Goal: Communication & Community: Answer question/provide support

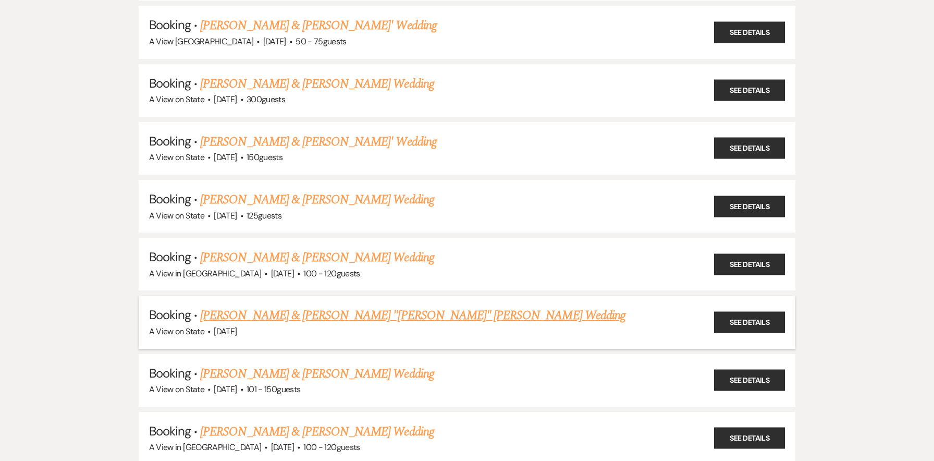
scroll to position [773, 0]
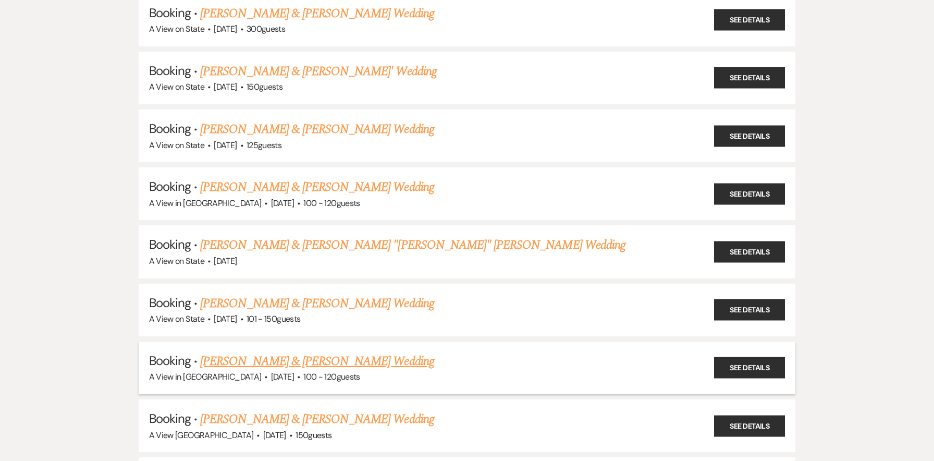
click at [251, 356] on link "[PERSON_NAME] & [PERSON_NAME] Wedding" at bounding box center [317, 361] width 234 height 19
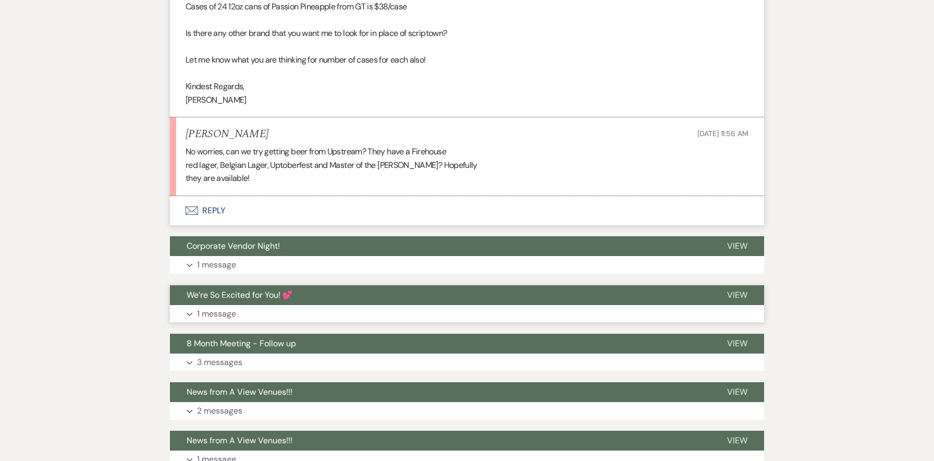
scroll to position [4665, 0]
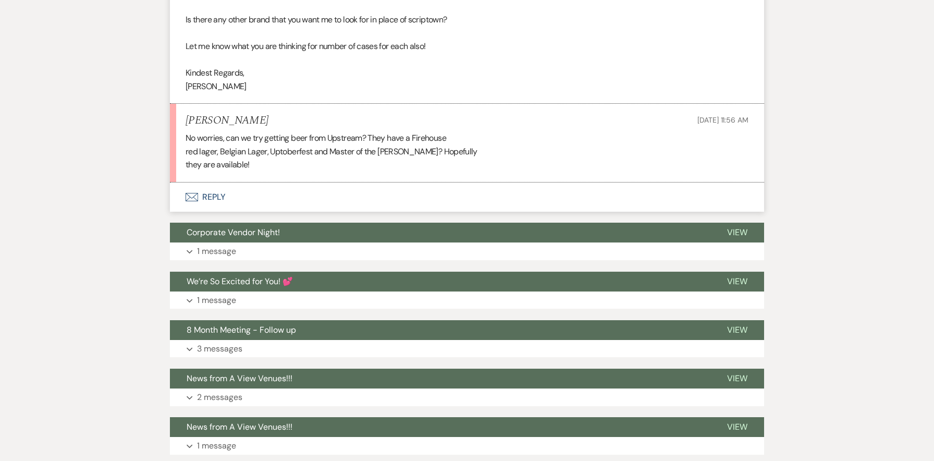
click at [215, 200] on button "Envelope Reply" at bounding box center [467, 197] width 594 height 29
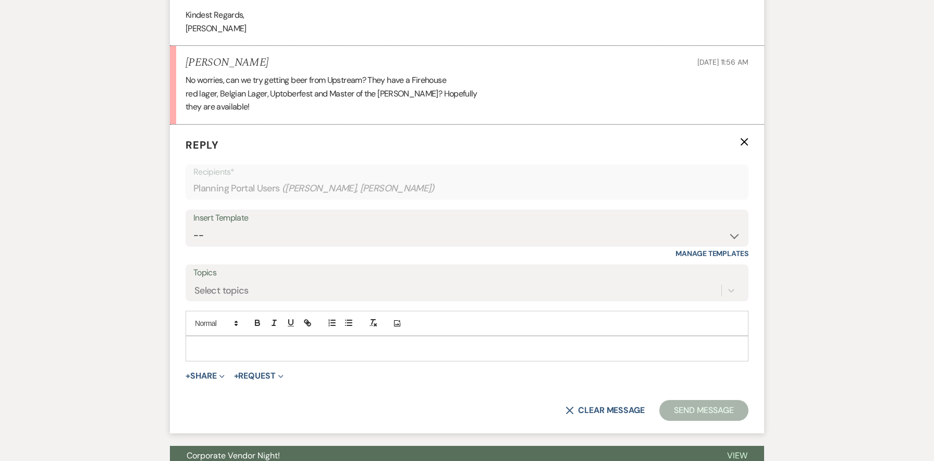
scroll to position [4724, 0]
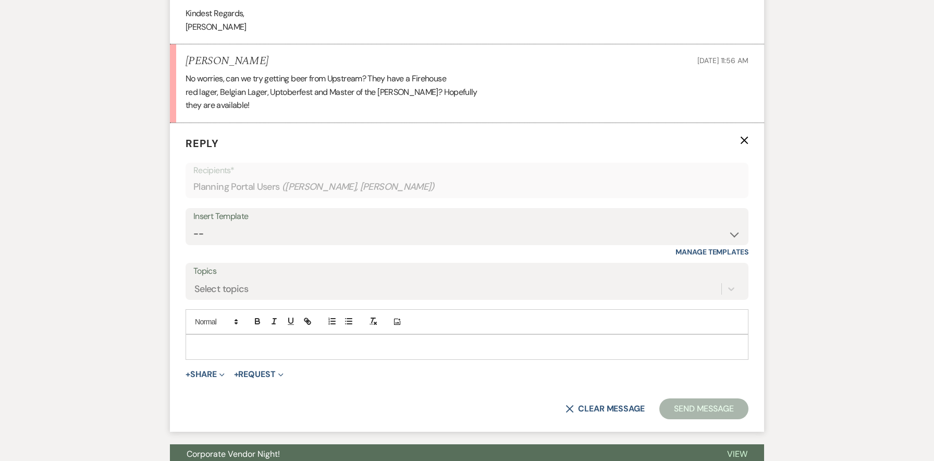
click at [213, 346] on p at bounding box center [467, 346] width 546 height 11
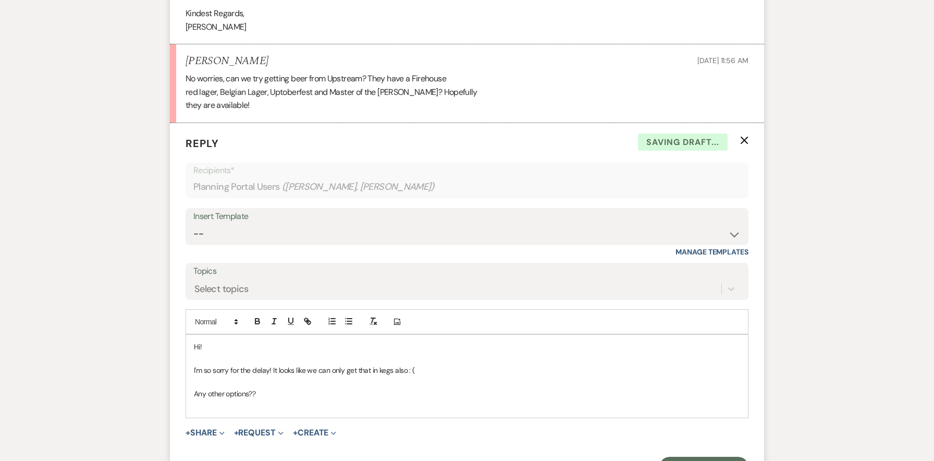
scroll to position [4779, 0]
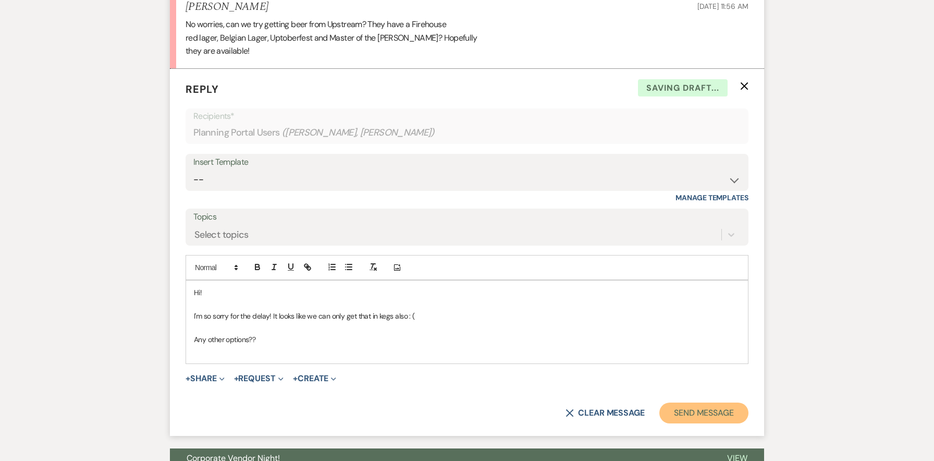
click at [728, 416] on button "Send Message" at bounding box center [704, 413] width 89 height 21
